Goal: Task Accomplishment & Management: Complete application form

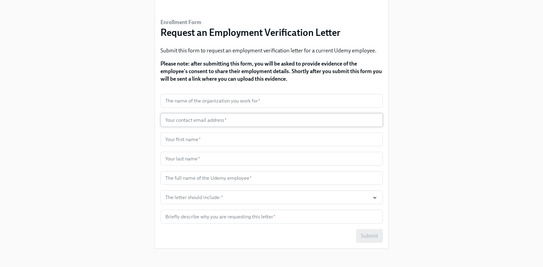
scroll to position [42, 0]
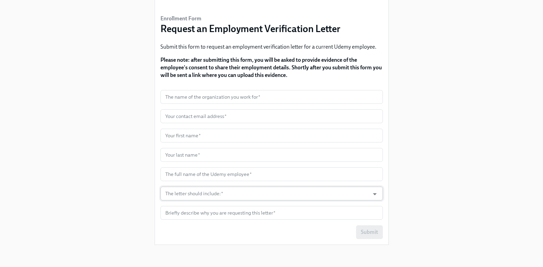
click at [254, 193] on input "The letter should include:   *" at bounding box center [265, 193] width 202 height 14
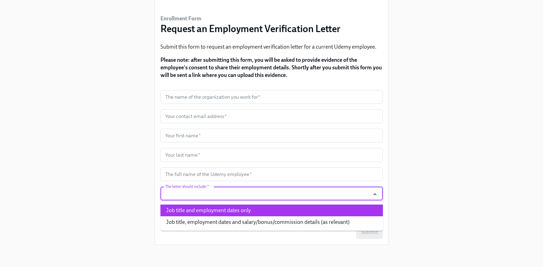
click at [238, 207] on li "Job title and employment dates only" at bounding box center [271, 210] width 222 height 12
type input "Job title and employment dates only"
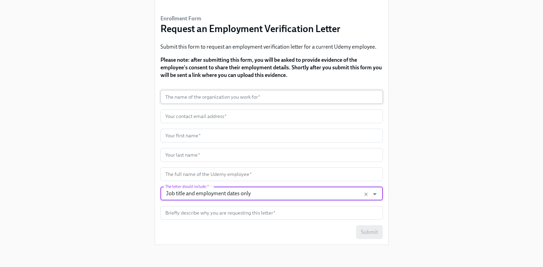
click at [220, 91] on input "text" at bounding box center [271, 97] width 222 height 14
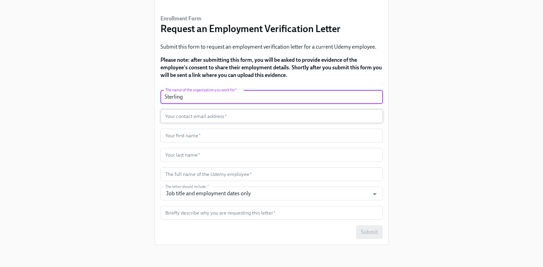
type input "Sterling"
click at [212, 113] on input "text" at bounding box center [271, 116] width 222 height 14
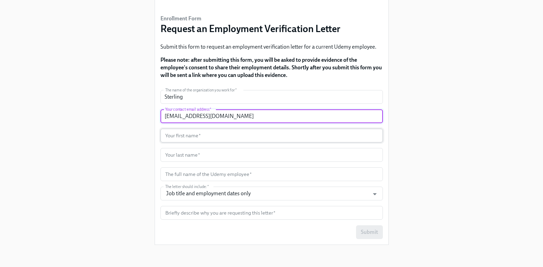
type input "[EMAIL_ADDRESS][DOMAIN_NAME]"
click at [216, 134] on input "text" at bounding box center [271, 135] width 222 height 14
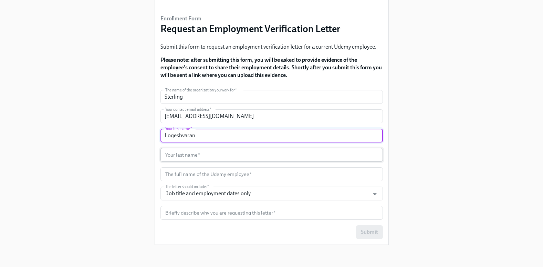
type input "Logeshvaran"
click at [182, 154] on input "text" at bounding box center [271, 155] width 222 height 14
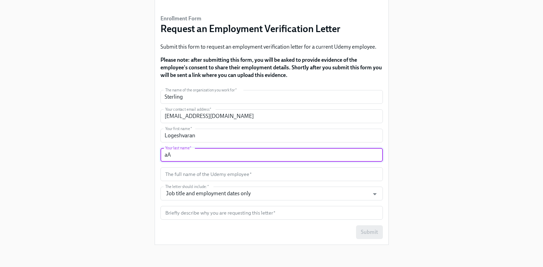
type input "a"
type input "Aadhikesavan"
click at [183, 176] on input "text" at bounding box center [271, 174] width 222 height 14
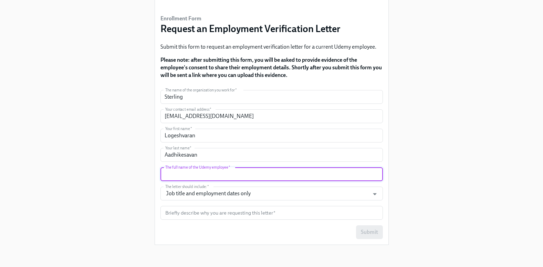
paste input "[PERSON_NAME]"
type input "[PERSON_NAME] [PERSON_NAME]"
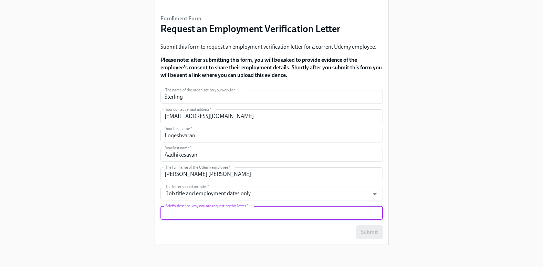
click at [250, 214] on input "text" at bounding box center [271, 213] width 222 height 14
type input "Employment Verification"
click at [371, 230] on span "Submit" at bounding box center [369, 231] width 17 height 7
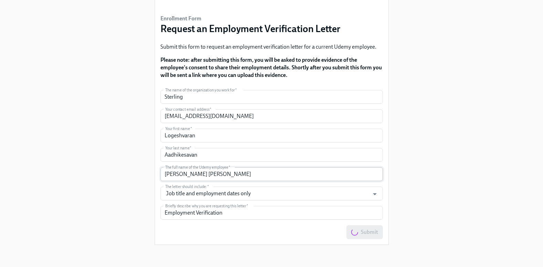
scroll to position [0, 0]
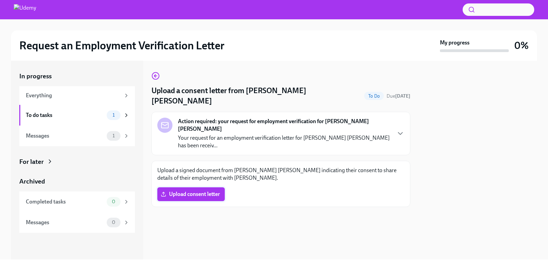
click at [189, 190] on span "Upload consent letter" at bounding box center [191, 193] width 58 height 7
click at [0, 0] on input "Upload consent letter" at bounding box center [0, 0] width 0 height 0
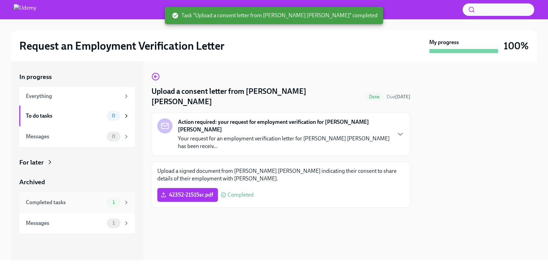
click at [49, 205] on div "Completed tasks" at bounding box center [65, 202] width 78 height 8
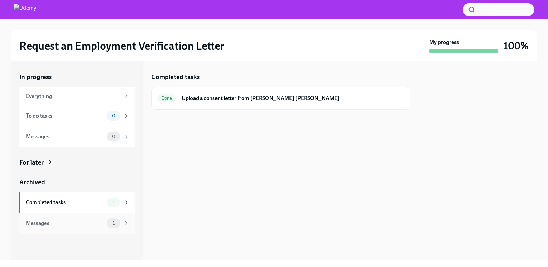
click at [53, 217] on div "Messages 1" at bounding box center [77, 222] width 116 height 21
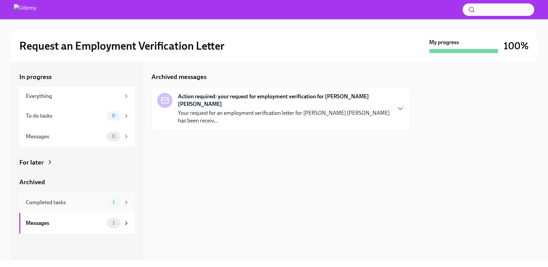
click at [57, 202] on div "Completed tasks" at bounding box center [65, 202] width 78 height 8
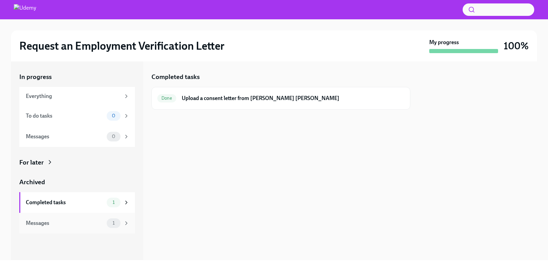
click at [53, 217] on div "Messages 1" at bounding box center [77, 222] width 116 height 21
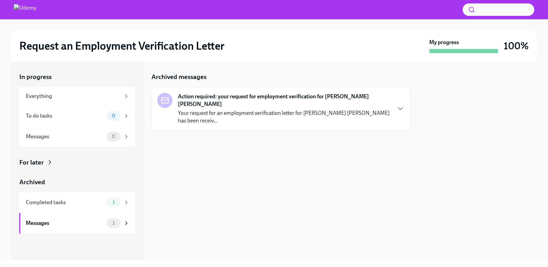
click at [299, 114] on p "Your request for an employment verification letter for Alexandra Christine Sard…" at bounding box center [284, 116] width 213 height 15
